Goal: Transaction & Acquisition: Obtain resource

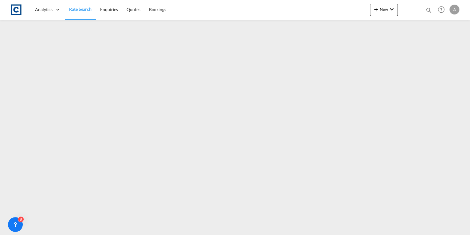
drag, startPoint x: 83, startPoint y: 9, endPoint x: 84, endPoint y: 19, distance: 10.5
click at [83, 9] on span "Rate Search" at bounding box center [80, 8] width 22 height 5
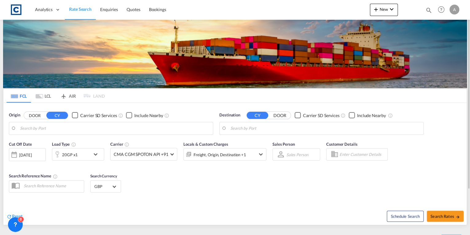
type input "GB-OL8, Oldham"
type input "[GEOGRAPHIC_DATA], SNDKR"
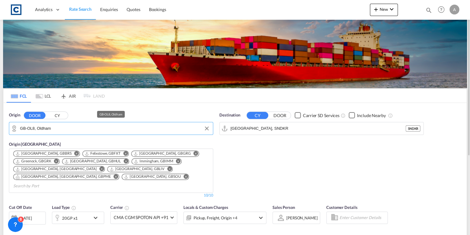
click at [82, 129] on input "GB-OL8, Oldham" at bounding box center [115, 128] width 190 height 9
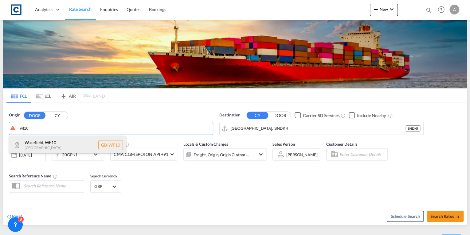
click at [72, 142] on div "[GEOGRAPHIC_DATA] , WF10 [GEOGRAPHIC_DATA] [GEOGRAPHIC_DATA]-WF10" at bounding box center [67, 145] width 117 height 18
type input "GB-WF10, [GEOGRAPHIC_DATA]"
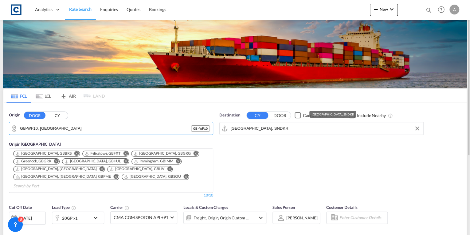
click at [264, 126] on input "[GEOGRAPHIC_DATA], SNDKR" at bounding box center [326, 128] width 190 height 9
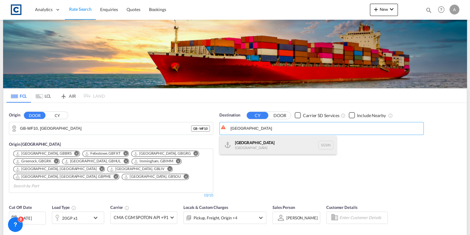
click at [275, 147] on div "Singapore [GEOGRAPHIC_DATA] [GEOGRAPHIC_DATA]" at bounding box center [278, 145] width 117 height 18
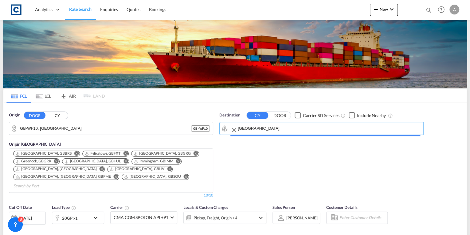
type input "[GEOGRAPHIC_DATA], SGSIN"
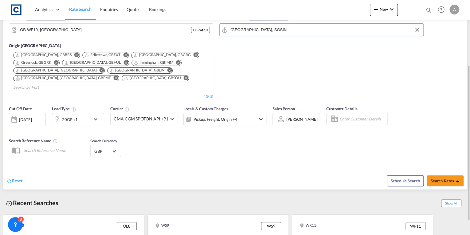
click at [93, 115] on md-icon "icon-chevron-down" at bounding box center [97, 118] width 10 height 7
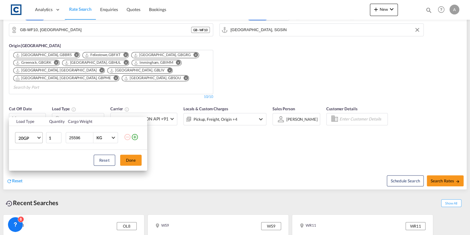
click at [37, 140] on md-select-value "20GP" at bounding box center [30, 137] width 25 height 10
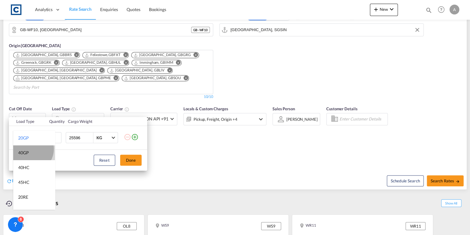
click at [30, 149] on md-option "40GP" at bounding box center [34, 152] width 42 height 15
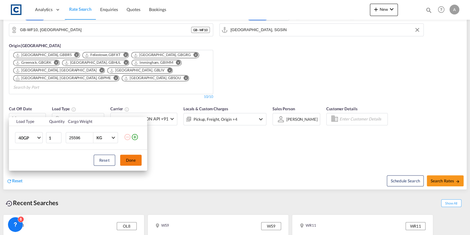
click at [131, 162] on button "Done" at bounding box center [131, 159] width 22 height 11
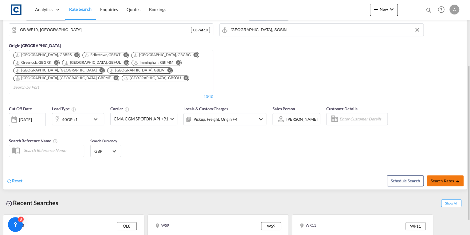
click at [447, 178] on span "Search Rates" at bounding box center [446, 180] width 30 height 5
type input "WF10 to SGSIN / [DATE]"
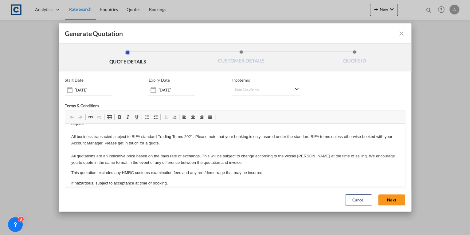
scroll to position [23, 0]
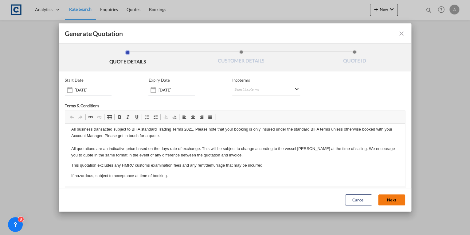
click at [389, 200] on button "Next" at bounding box center [392, 199] width 27 height 11
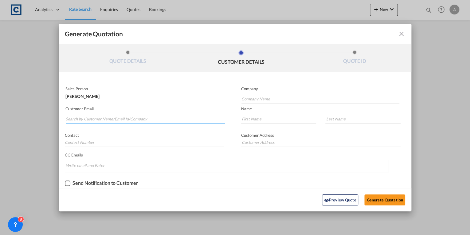
click at [114, 117] on input "Search by Customer Name/Email Id/Company" at bounding box center [145, 118] width 159 height 9
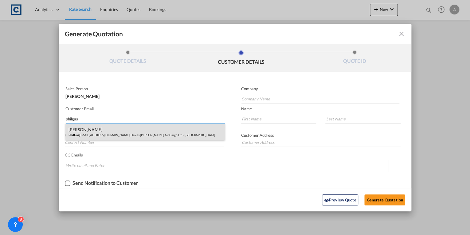
type input "philgas"
click at [118, 132] on div "[PERSON_NAME] PhilGas [EMAIL_ADDRESS][DOMAIN_NAME] | Davies [PERSON_NAME] Air C…" at bounding box center [144, 131] width 159 height 17
type input "Davies [PERSON_NAME] Air Cargo Ltd - [GEOGRAPHIC_DATA]"
type input "[EMAIL_ADDRESS][DOMAIN_NAME]"
type input "Phil"
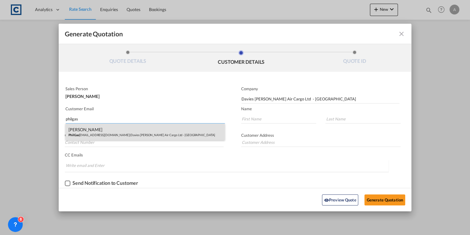
type input "[PERSON_NAME]"
type input "01332814222"
type input "[STREET_ADDRESS]"
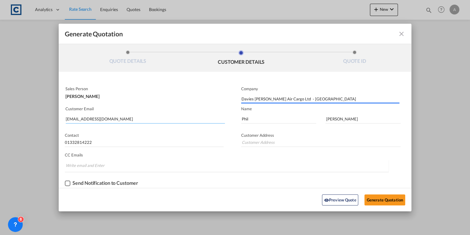
type input "[STREET_ADDRESS]"
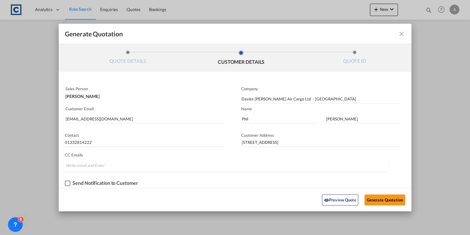
click at [69, 183] on div "Checkbox No Ink" at bounding box center [68, 183] width 6 height 6
click at [391, 198] on button "Generate Quotation" at bounding box center [385, 199] width 41 height 11
